Goal: Transaction & Acquisition: Register for event/course

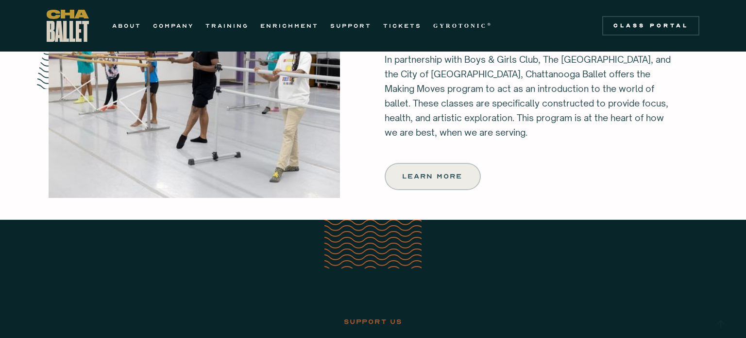
scroll to position [1213, 0]
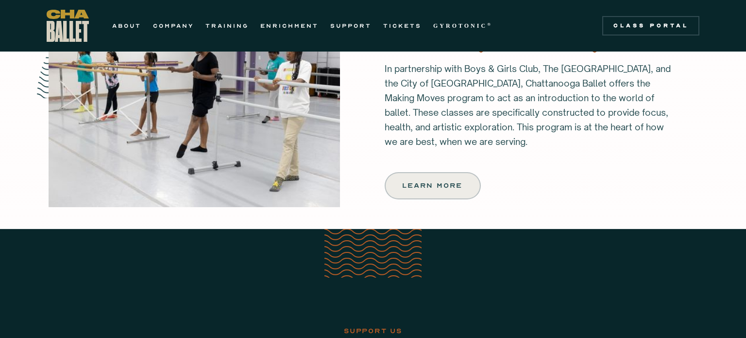
click at [242, 34] on div "ABOUT COMPANY TRAINING ENRICHMENT SUPPORT TICKETS GYROTONIC ® Information Style…" at bounding box center [273, 26] width 452 height 32
click at [230, 31] on link "TRAINING" at bounding box center [226, 26] width 43 height 12
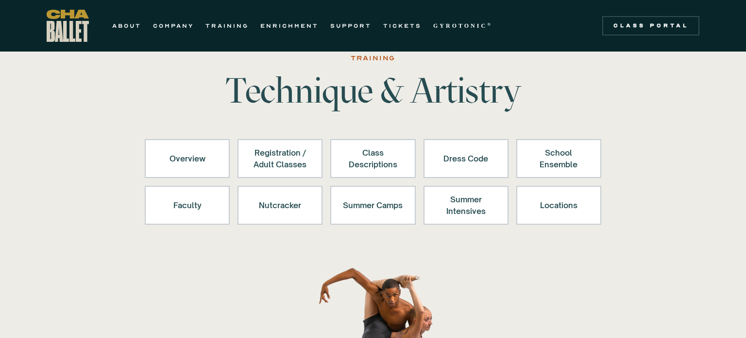
scroll to position [31, 0]
click at [288, 151] on div "Registration / Adult Classes" at bounding box center [280, 157] width 60 height 23
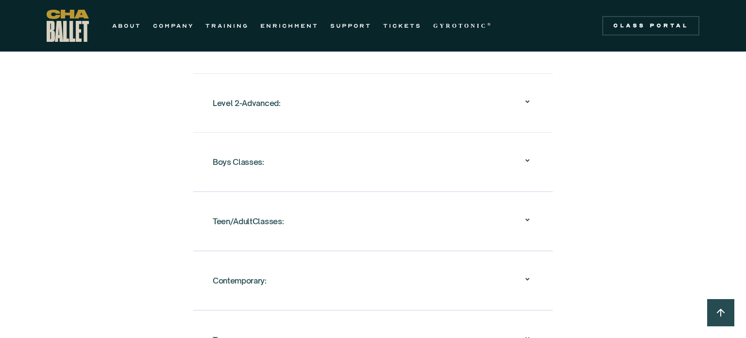
scroll to position [1108, 0]
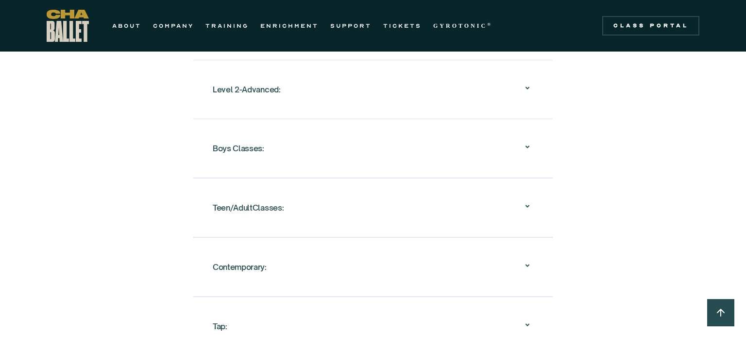
click at [374, 200] on div "Teen/AdultClasses:" at bounding box center [373, 207] width 321 height 31
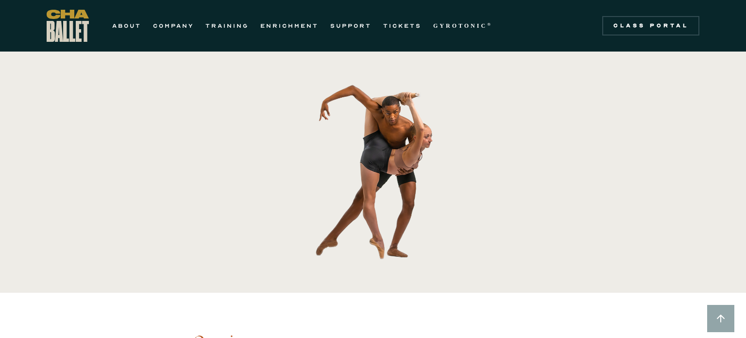
scroll to position [0, 0]
